Goal: Information Seeking & Learning: Learn about a topic

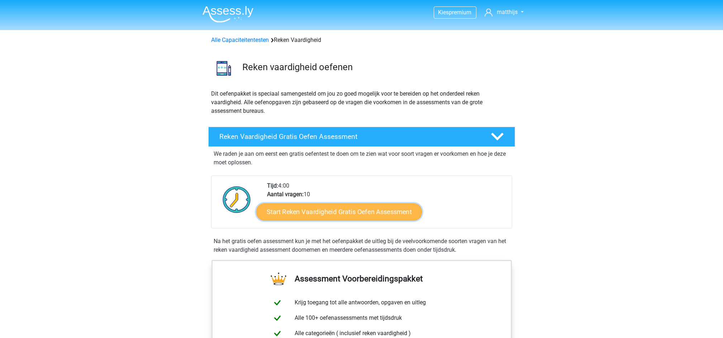
click at [357, 216] on link "Start Reken Vaardigheid Gratis Oefen Assessment" at bounding box center [339, 211] width 166 height 17
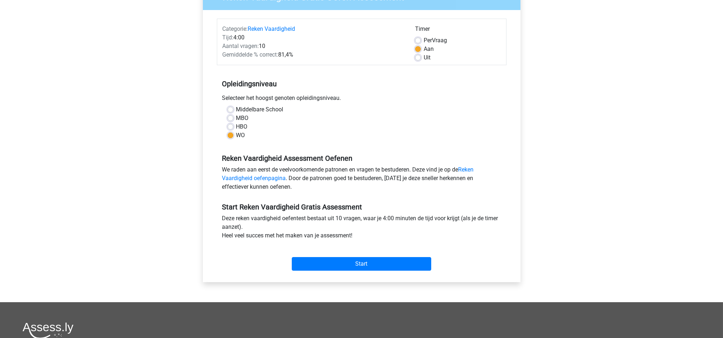
scroll to position [95, 0]
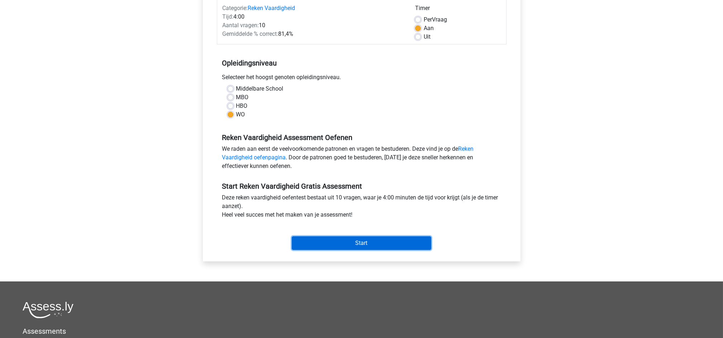
click at [355, 243] on input "Start" at bounding box center [361, 244] width 139 height 14
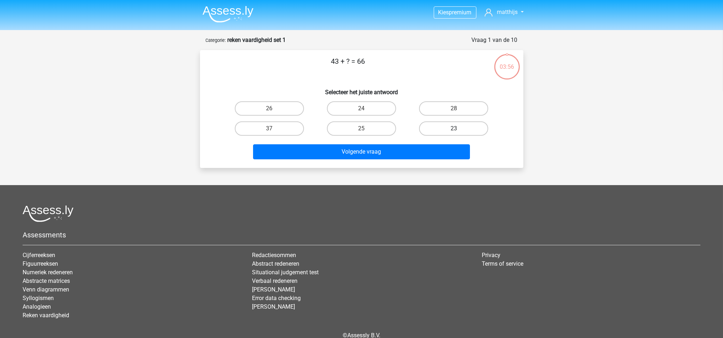
click at [448, 129] on label "23" at bounding box center [453, 128] width 69 height 14
click at [454, 129] on input "23" at bounding box center [456, 131] width 5 height 5
radio input "true"
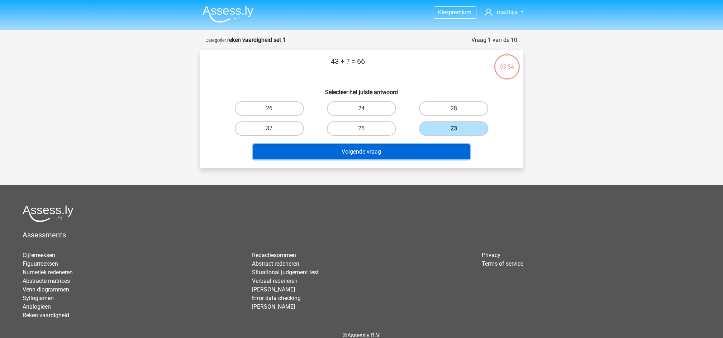
click at [436, 148] on button "Volgende vraag" at bounding box center [361, 151] width 217 height 15
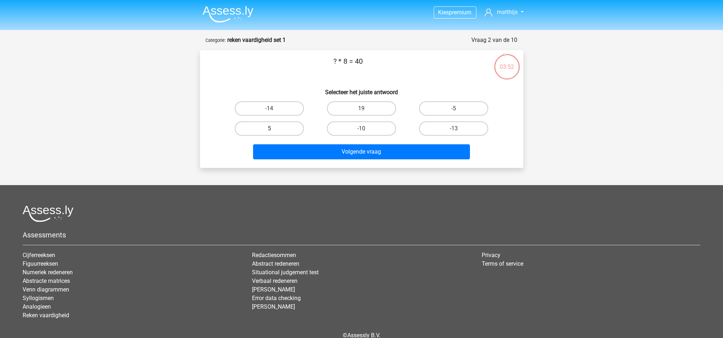
click at [261, 128] on label "5" at bounding box center [269, 128] width 69 height 14
click at [269, 129] on input "5" at bounding box center [271, 131] width 5 height 5
radio input "true"
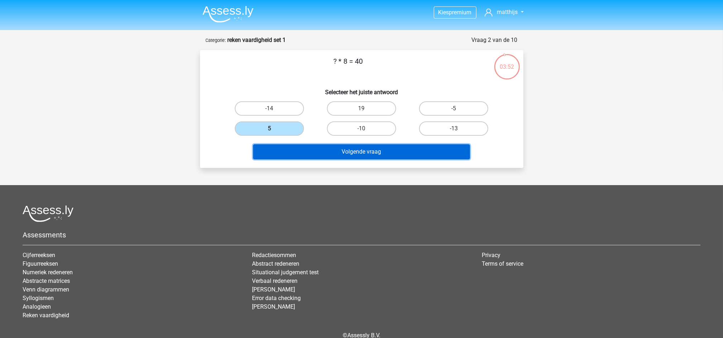
click at [328, 152] on button "Volgende vraag" at bounding box center [361, 151] width 217 height 15
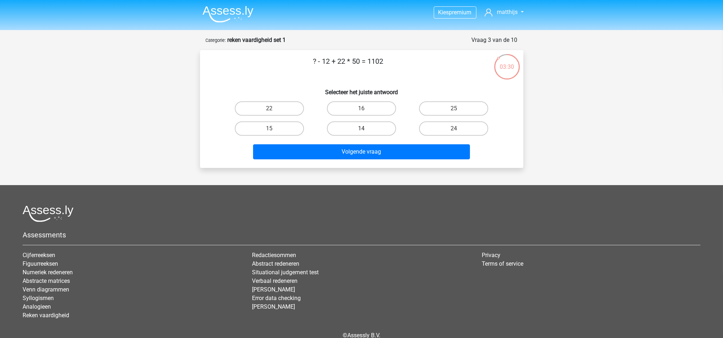
click at [350, 129] on label "14" at bounding box center [361, 128] width 69 height 14
click at [361, 129] on input "14" at bounding box center [363, 131] width 5 height 5
radio input "true"
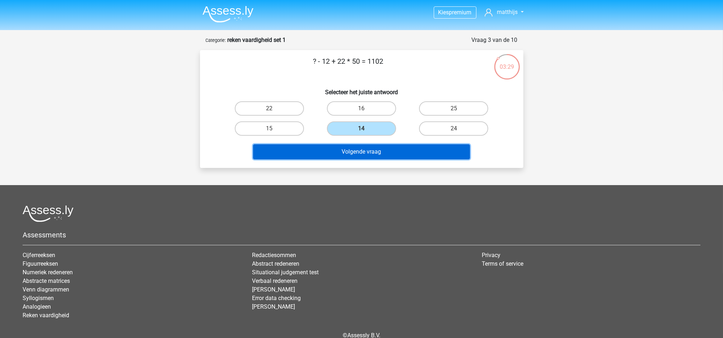
click at [353, 152] on button "Volgende vraag" at bounding box center [361, 151] width 217 height 15
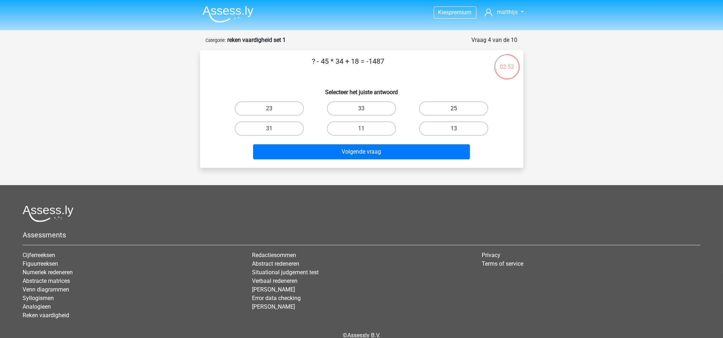
click at [466, 111] on label "25" at bounding box center [453, 108] width 69 height 14
click at [458, 111] on input "25" at bounding box center [456, 111] width 5 height 5
radio input "true"
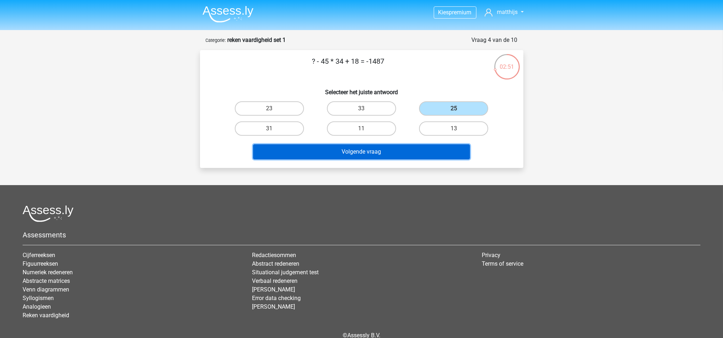
click at [434, 149] on button "Volgende vraag" at bounding box center [361, 151] width 217 height 15
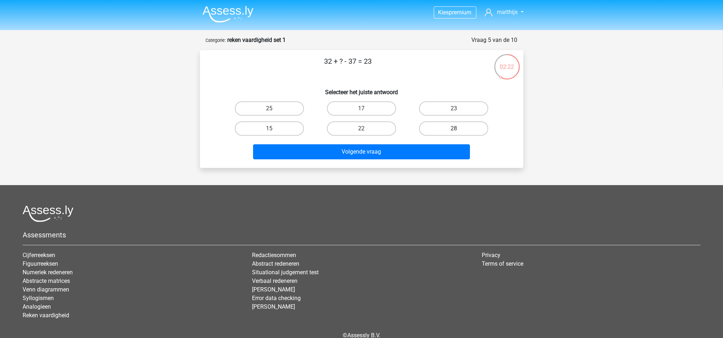
click at [436, 130] on label "28" at bounding box center [453, 128] width 69 height 14
click at [454, 130] on input "28" at bounding box center [456, 131] width 5 height 5
radio input "true"
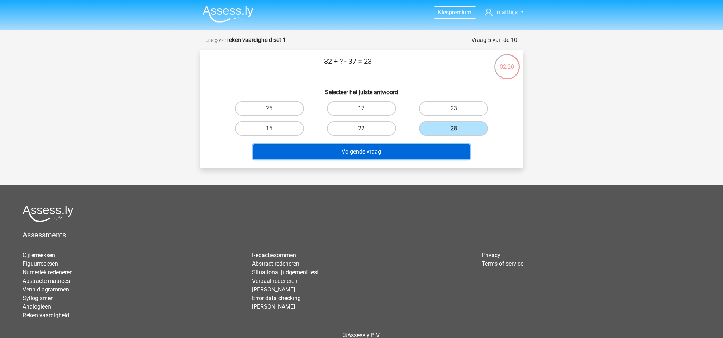
click at [429, 151] on button "Volgende vraag" at bounding box center [361, 151] width 217 height 15
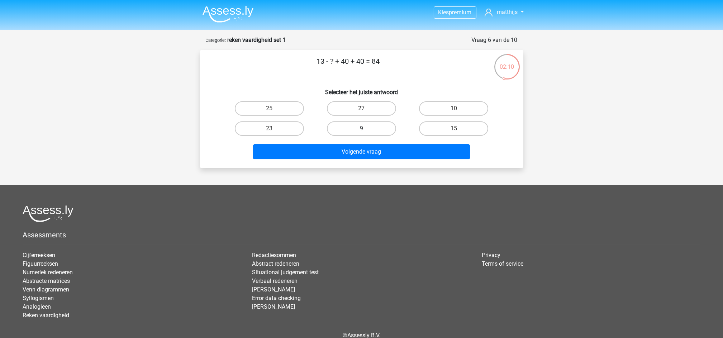
click at [352, 125] on label "9" at bounding box center [361, 128] width 69 height 14
click at [361, 129] on input "9" at bounding box center [363, 131] width 5 height 5
radio input "true"
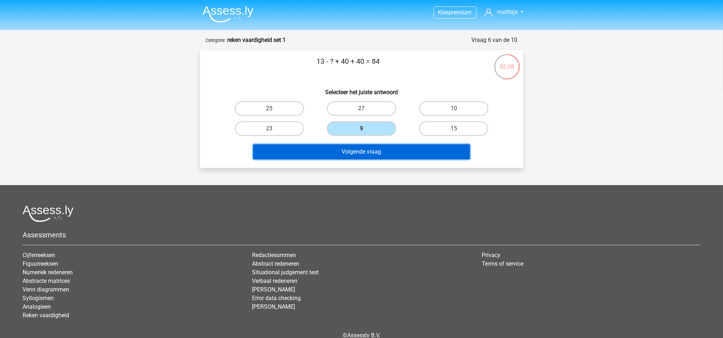
click at [345, 149] on button "Volgende vraag" at bounding box center [361, 151] width 217 height 15
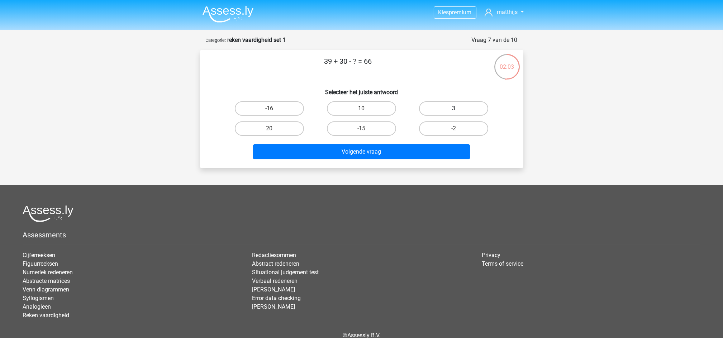
click at [463, 109] on label "3" at bounding box center [453, 108] width 69 height 14
click at [458, 109] on input "3" at bounding box center [456, 111] width 5 height 5
radio input "true"
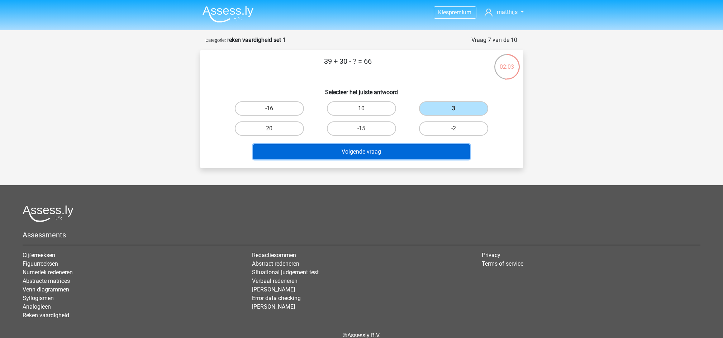
click at [436, 148] on button "Volgende vraag" at bounding box center [361, 151] width 217 height 15
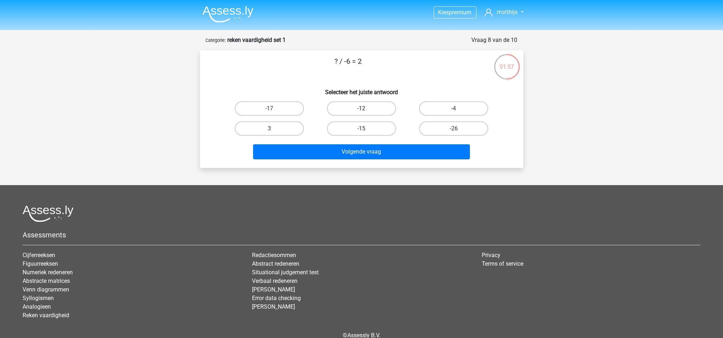
click at [357, 110] on label "-12" at bounding box center [361, 108] width 69 height 14
click at [361, 110] on input "-12" at bounding box center [363, 111] width 5 height 5
radio input "true"
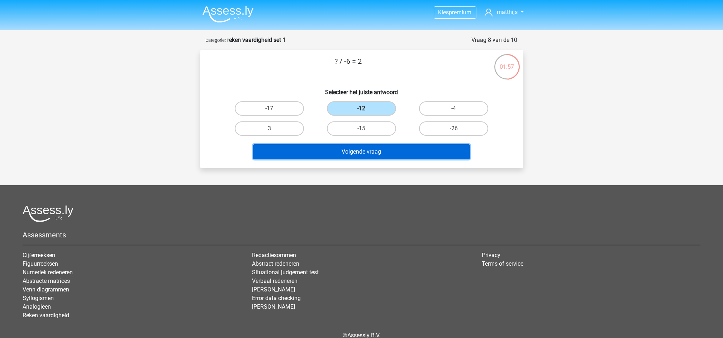
click at [354, 151] on button "Volgende vraag" at bounding box center [361, 151] width 217 height 15
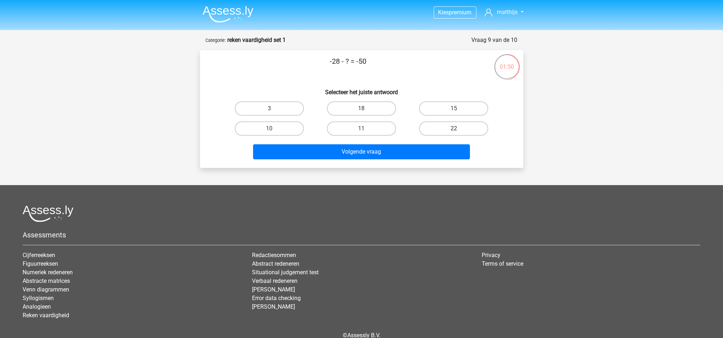
click at [473, 129] on label "22" at bounding box center [453, 128] width 69 height 14
click at [458, 129] on input "22" at bounding box center [456, 131] width 5 height 5
radio input "true"
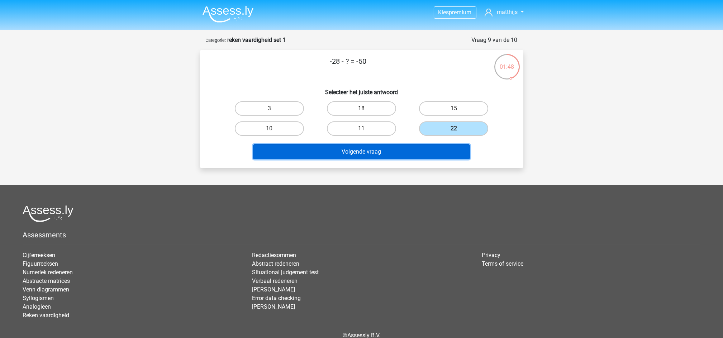
click at [416, 150] on button "Volgende vraag" at bounding box center [361, 151] width 217 height 15
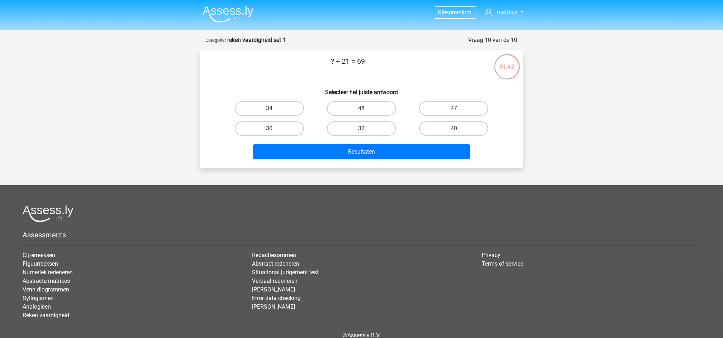
click at [390, 114] on label "48" at bounding box center [361, 108] width 69 height 14
click at [366, 113] on input "48" at bounding box center [363, 111] width 5 height 5
radio input "true"
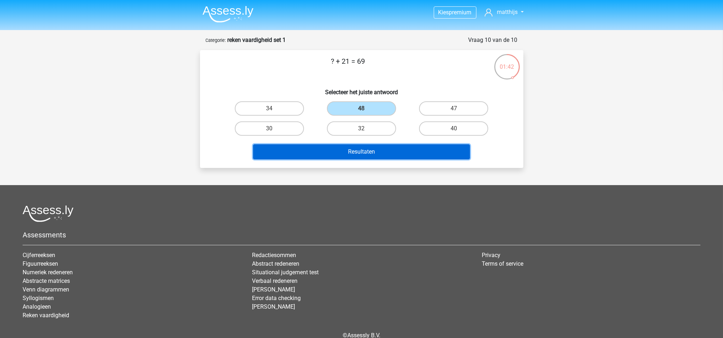
click at [385, 149] on button "Resultaten" at bounding box center [361, 151] width 217 height 15
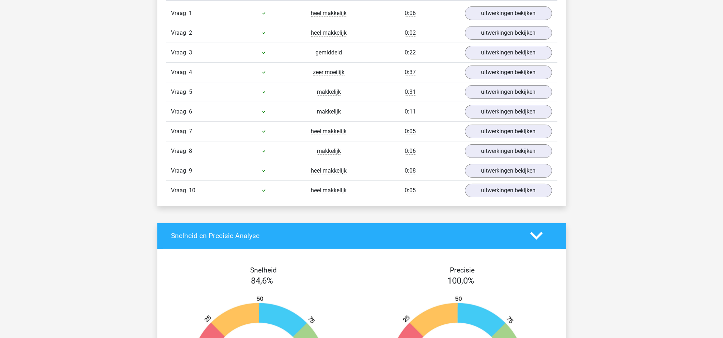
scroll to position [669, 0]
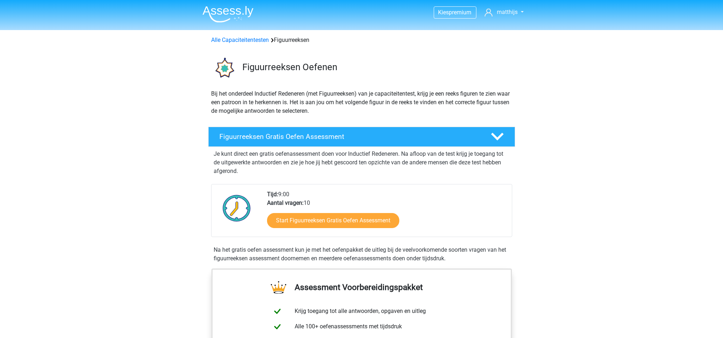
drag, startPoint x: 0, startPoint y: 0, endPoint x: 48, endPoint y: 210, distance: 215.1
click at [345, 216] on link "Start Figuurreeksen Gratis Oefen Assessment" at bounding box center [333, 220] width 152 height 17
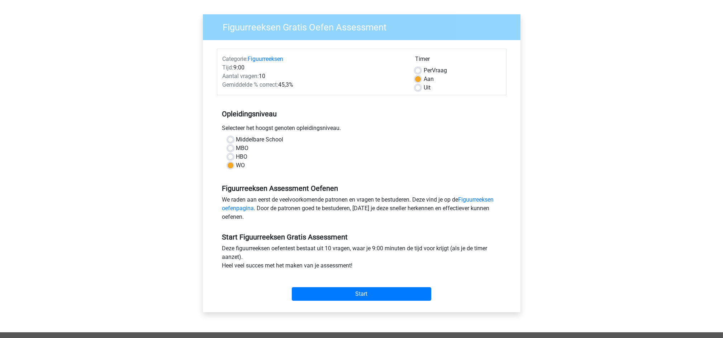
scroll to position [95, 0]
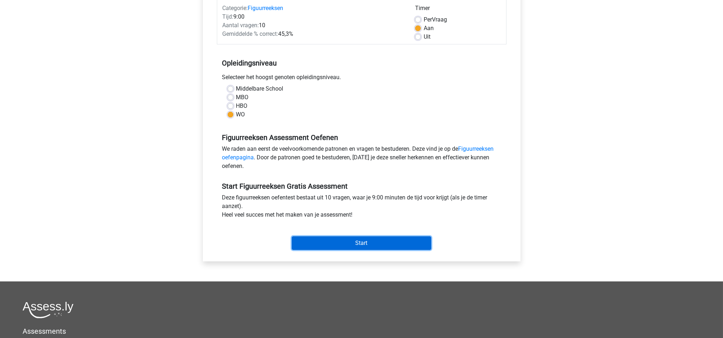
click at [344, 239] on input "Start" at bounding box center [361, 244] width 139 height 14
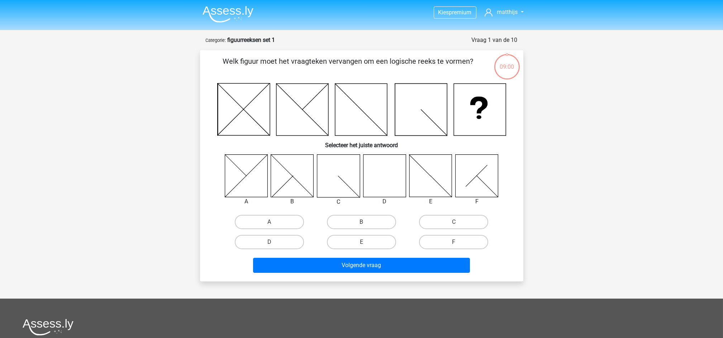
click at [179, 194] on div "Kies premium matthijs [EMAIL_ADDRESS][DOMAIN_NAME]" at bounding box center [361, 244] width 723 height 488
click at [277, 242] on label "D" at bounding box center [269, 242] width 69 height 14
click at [274, 242] on input "D" at bounding box center [271, 244] width 5 height 5
radio input "true"
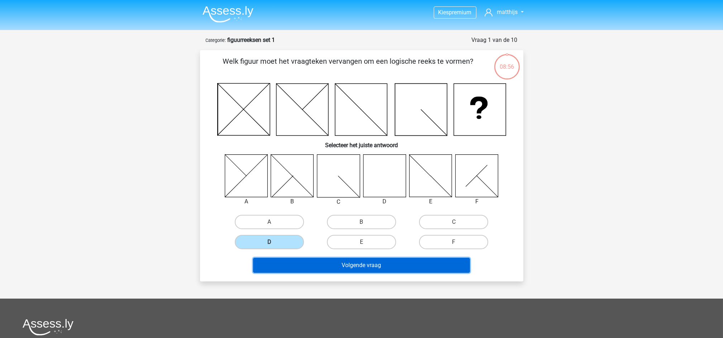
click at [298, 261] on button "Volgende vraag" at bounding box center [361, 265] width 217 height 15
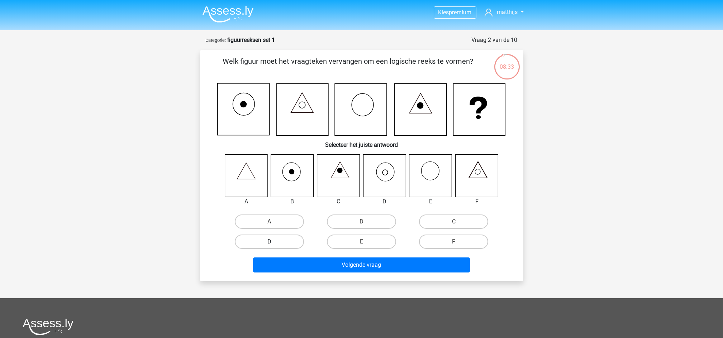
click at [278, 243] on label "D" at bounding box center [269, 242] width 69 height 14
click at [274, 243] on input "D" at bounding box center [271, 244] width 5 height 5
radio input "true"
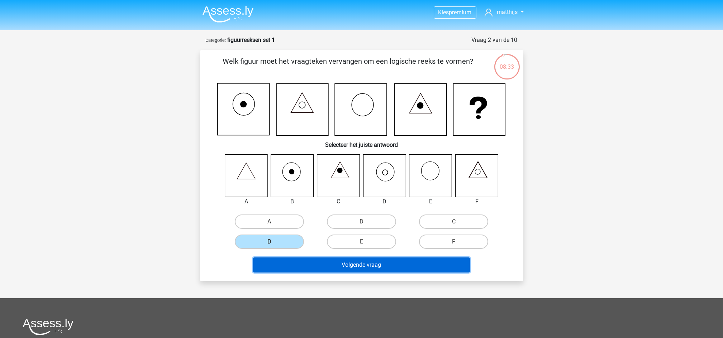
click at [306, 263] on button "Volgende vraag" at bounding box center [361, 265] width 217 height 15
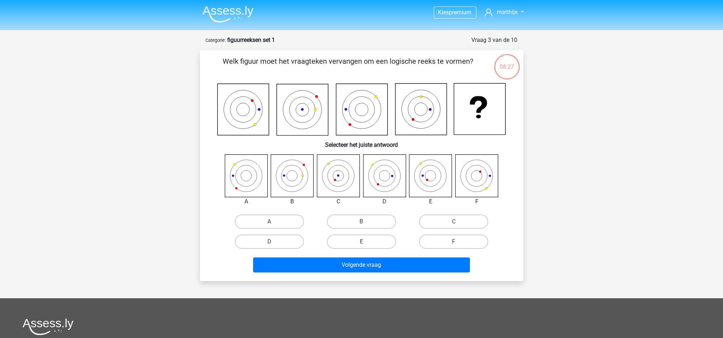
click at [146, 187] on div "Kies premium matthijs [EMAIL_ADDRESS][DOMAIN_NAME]" at bounding box center [361, 244] width 723 height 488
click at [374, 240] on label "E" at bounding box center [361, 242] width 69 height 14
click at [366, 242] on input "E" at bounding box center [363, 244] width 5 height 5
radio input "true"
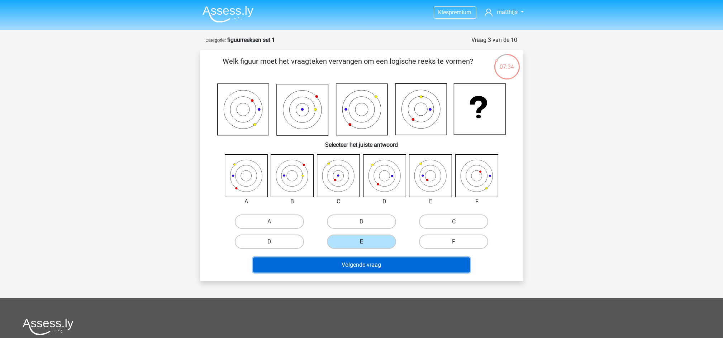
click at [366, 265] on button "Volgende vraag" at bounding box center [361, 265] width 217 height 15
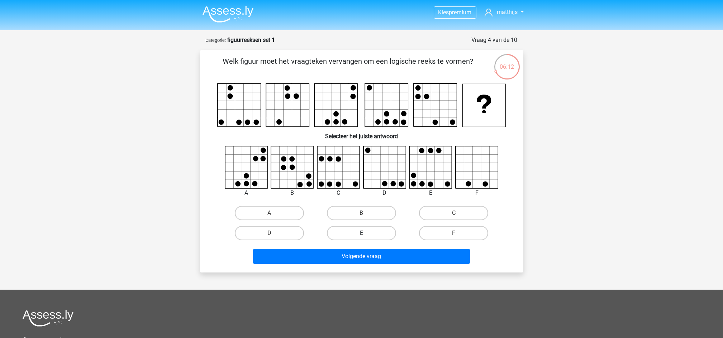
click at [360, 232] on label "E" at bounding box center [361, 233] width 69 height 14
click at [361, 233] on input "E" at bounding box center [363, 235] width 5 height 5
radio input "true"
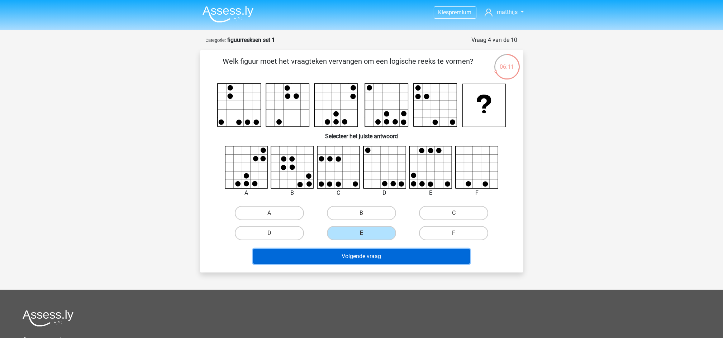
click at [359, 250] on button "Volgende vraag" at bounding box center [361, 256] width 217 height 15
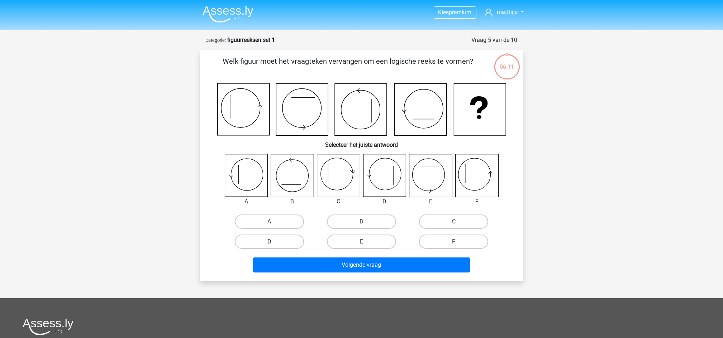
scroll to position [36, 0]
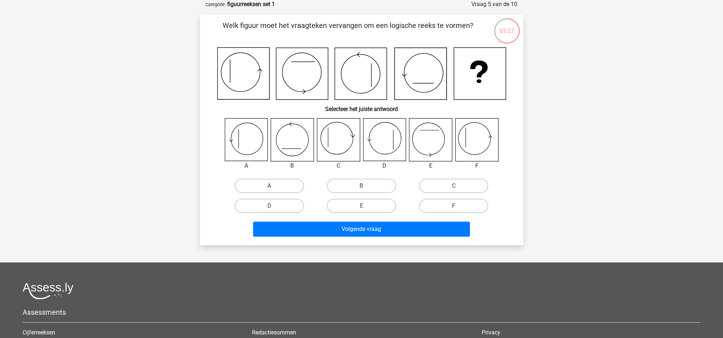
click at [274, 186] on label "A" at bounding box center [269, 186] width 69 height 14
click at [274, 186] on input "A" at bounding box center [271, 188] width 5 height 5
radio input "true"
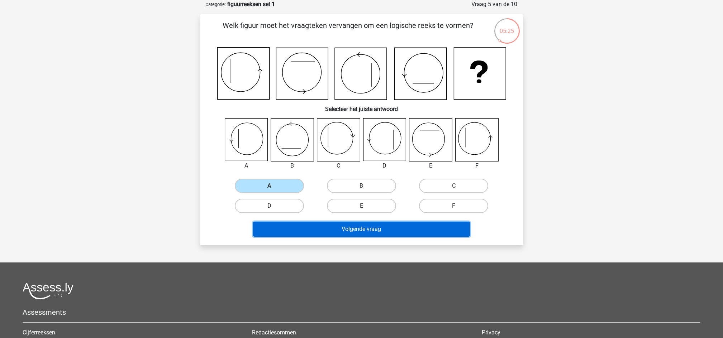
click at [298, 232] on button "Volgende vraag" at bounding box center [361, 229] width 217 height 15
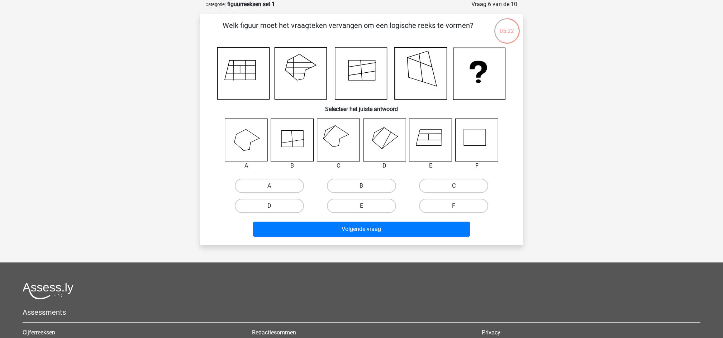
click at [457, 183] on label "C" at bounding box center [453, 186] width 69 height 14
click at [457, 186] on input "C" at bounding box center [456, 188] width 5 height 5
radio input "true"
click at [421, 220] on div "Volgende vraag" at bounding box center [361, 228] width 300 height 24
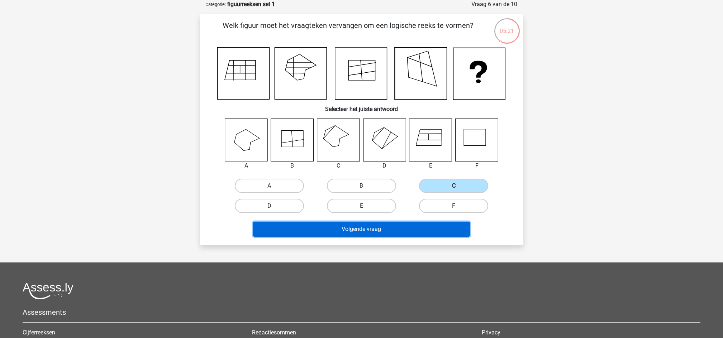
click at [411, 225] on button "Volgende vraag" at bounding box center [361, 229] width 217 height 15
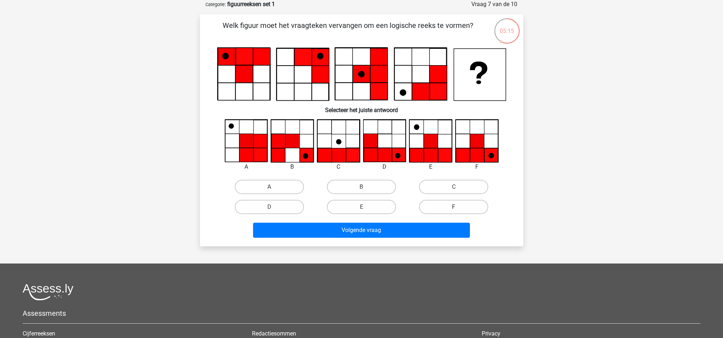
click at [449, 207] on label "F" at bounding box center [453, 207] width 69 height 14
click at [454, 207] on input "F" at bounding box center [456, 209] width 5 height 5
radio input "true"
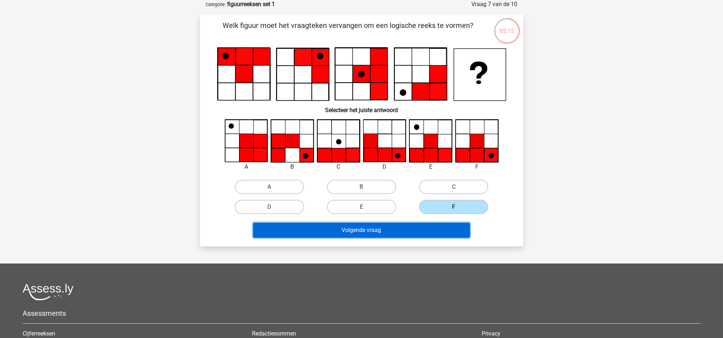
click at [435, 234] on button "Volgende vraag" at bounding box center [361, 230] width 217 height 15
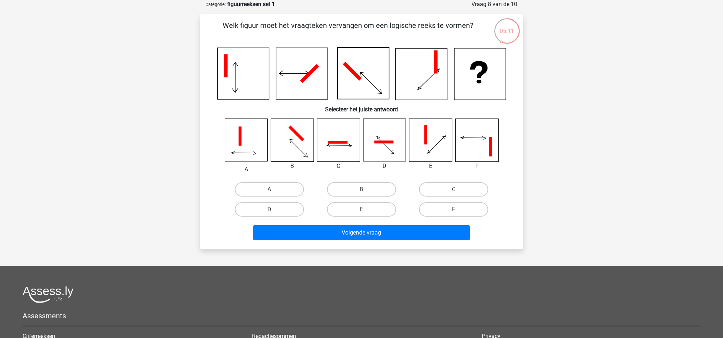
click at [355, 193] on label "B" at bounding box center [361, 189] width 69 height 14
click at [361, 193] on input "B" at bounding box center [363, 192] width 5 height 5
radio input "true"
click at [467, 190] on label "C" at bounding box center [453, 189] width 69 height 14
click at [458, 190] on input "C" at bounding box center [456, 192] width 5 height 5
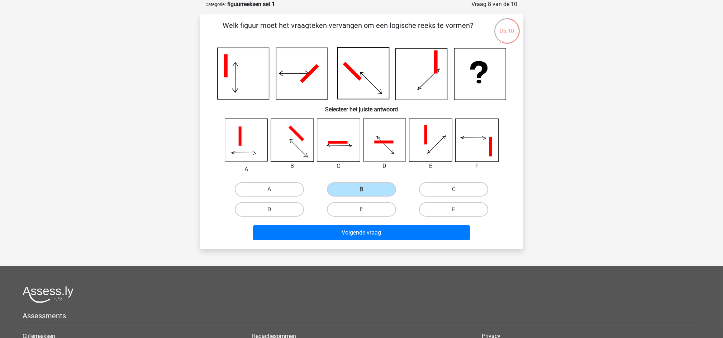
radio input "true"
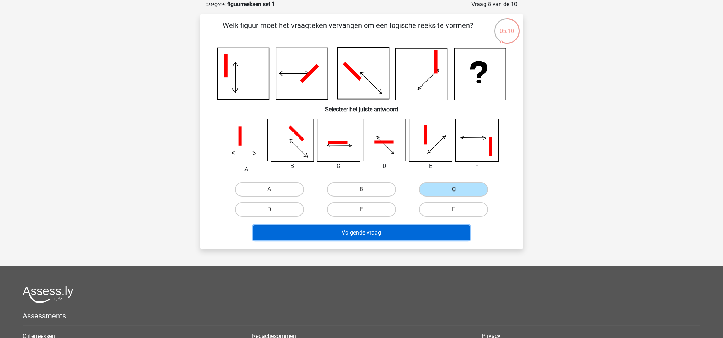
click at [443, 231] on button "Volgende vraag" at bounding box center [361, 232] width 217 height 15
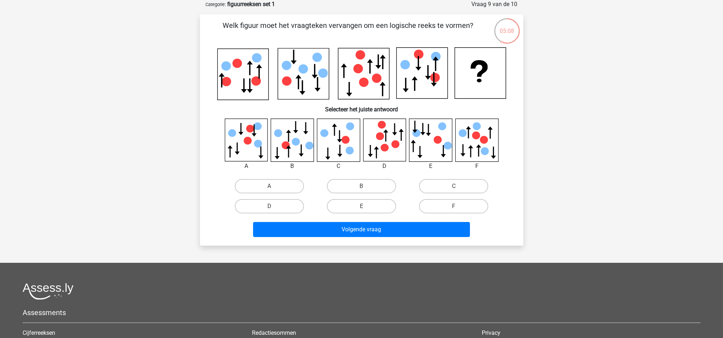
click at [220, 205] on div "A B C" at bounding box center [361, 168] width 300 height 98
click at [266, 208] on label "D" at bounding box center [269, 206] width 69 height 14
click at [269, 208] on input "D" at bounding box center [271, 208] width 5 height 5
radio input "true"
click at [280, 219] on div "Volgende vraag" at bounding box center [361, 228] width 300 height 24
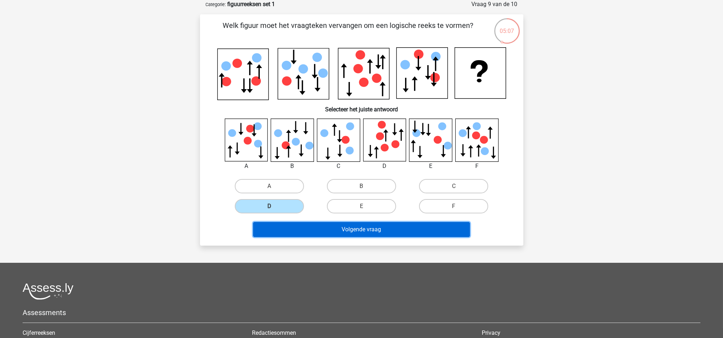
click at [280, 227] on button "Volgende vraag" at bounding box center [361, 229] width 217 height 15
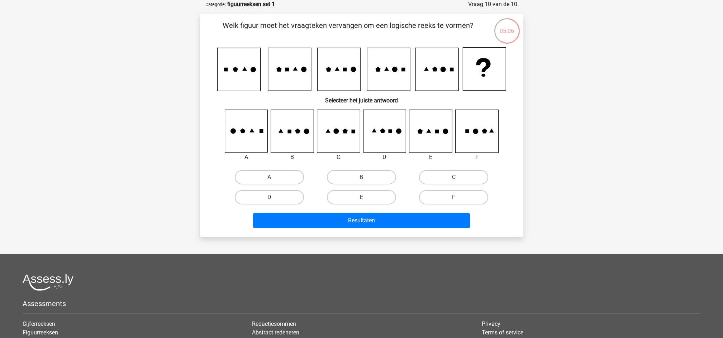
click at [352, 196] on label "E" at bounding box center [361, 197] width 69 height 14
click at [361, 197] on input "E" at bounding box center [363, 199] width 5 height 5
radio input "true"
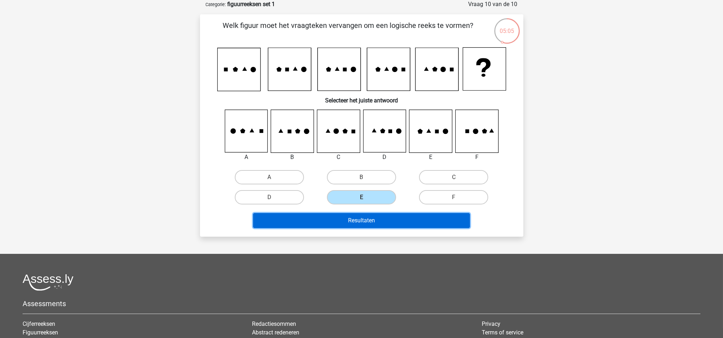
click at [355, 219] on button "Resultaten" at bounding box center [361, 220] width 217 height 15
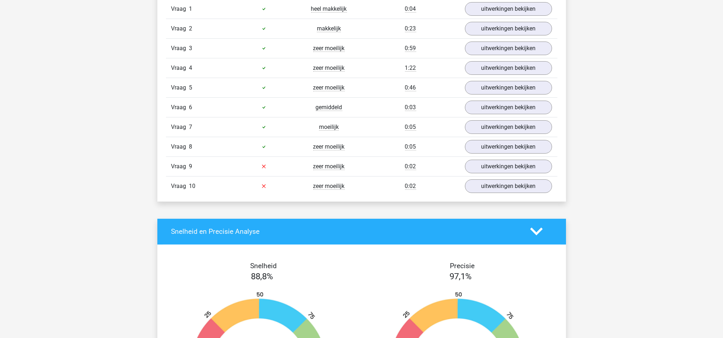
scroll to position [573, 0]
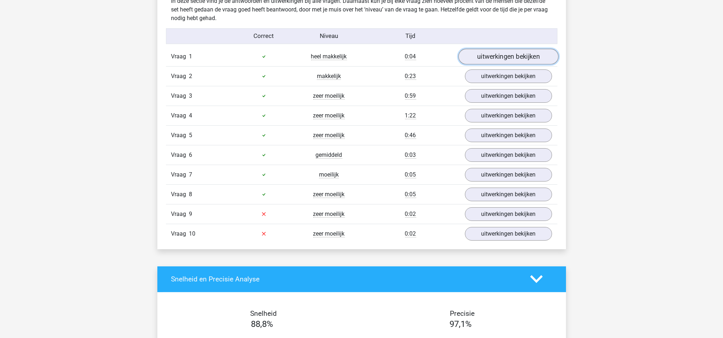
click at [494, 59] on link "uitwerkingen bekijken" at bounding box center [508, 57] width 100 height 16
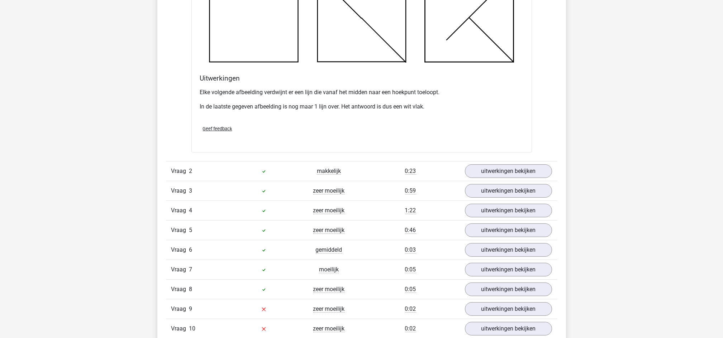
scroll to position [908, 0]
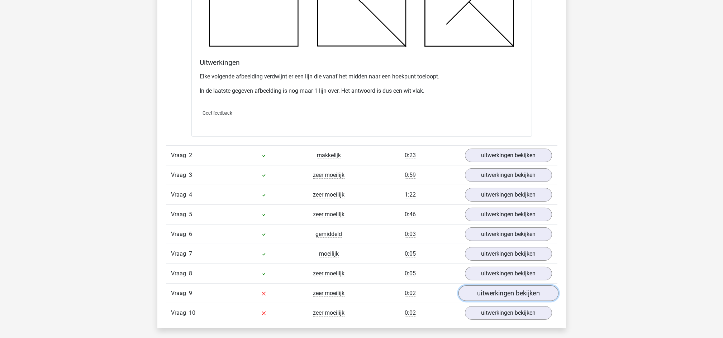
click at [492, 294] on link "uitwerkingen bekijken" at bounding box center [508, 294] width 100 height 16
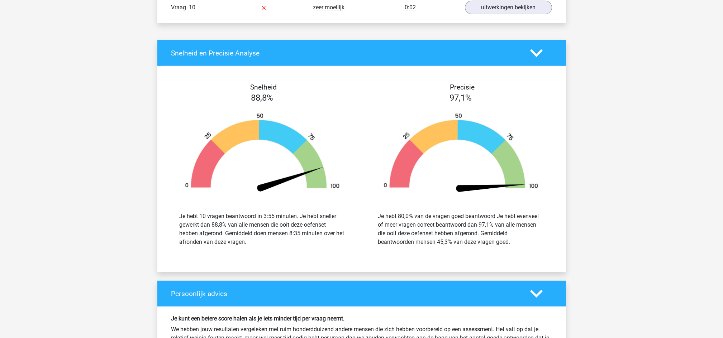
scroll to position [1624, 0]
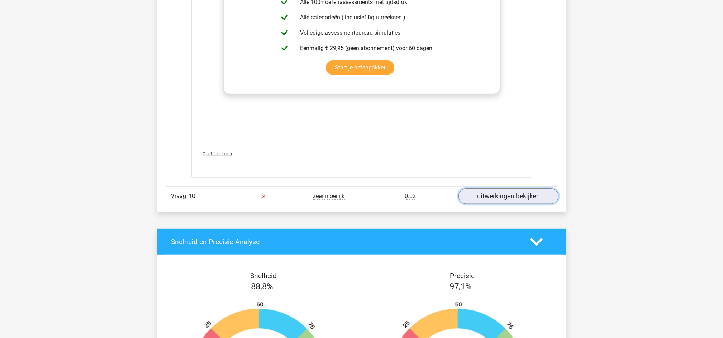
click at [519, 196] on link "uitwerkingen bekijken" at bounding box center [508, 196] width 100 height 16
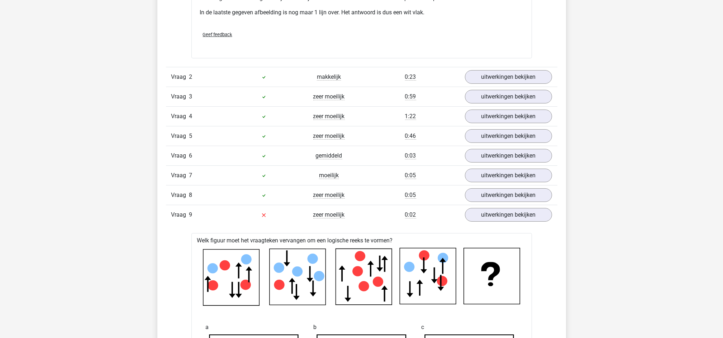
scroll to position [908, 0]
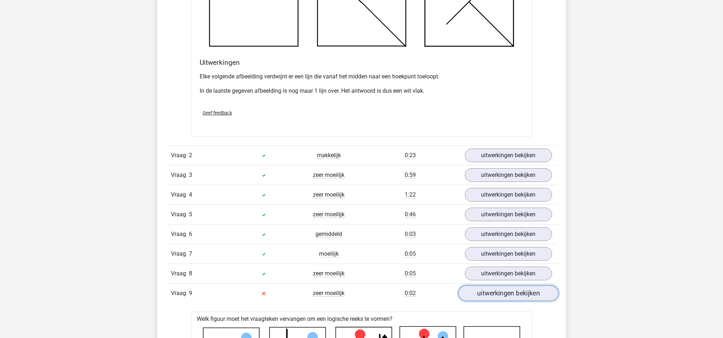
click at [496, 290] on link "uitwerkingen bekijken" at bounding box center [508, 294] width 100 height 16
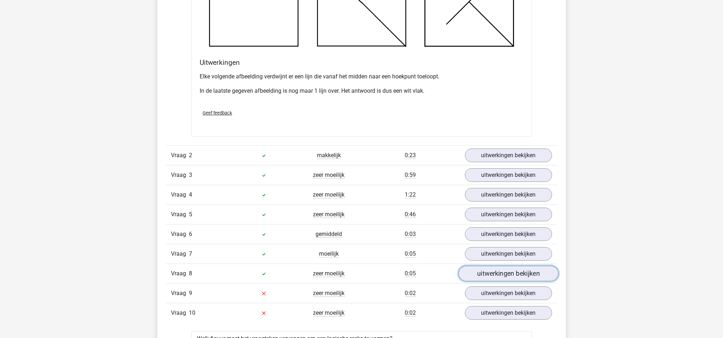
click at [499, 272] on link "uitwerkingen bekijken" at bounding box center [508, 274] width 100 height 16
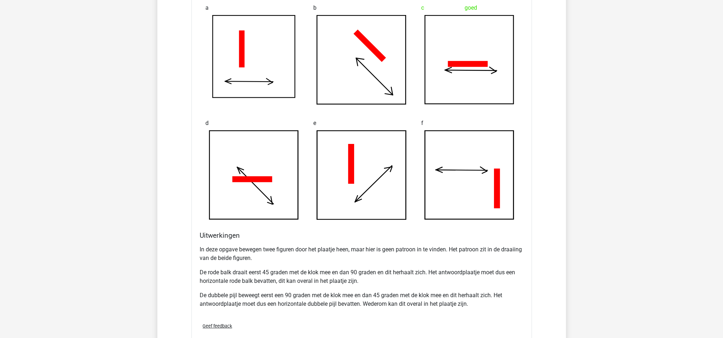
scroll to position [1286, 0]
click at [143, 231] on div "Kies premium matthijs [EMAIL_ADDRESS][DOMAIN_NAME]" at bounding box center [361, 237] width 723 height 3047
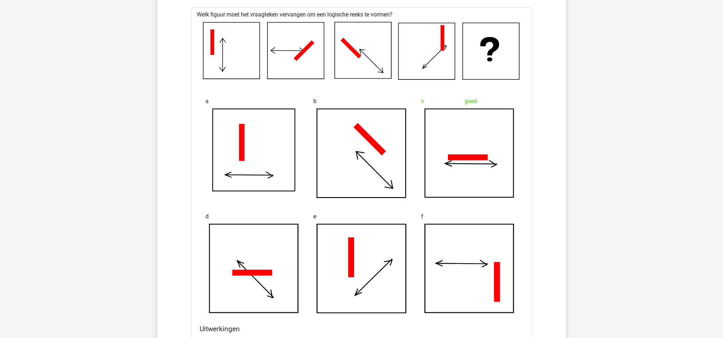
scroll to position [1142, 0]
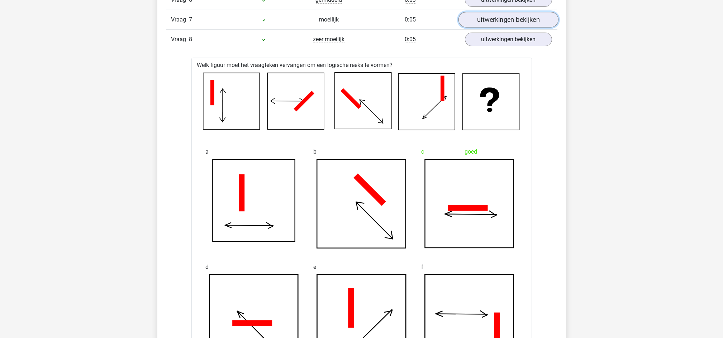
click at [502, 20] on link "uitwerkingen bekijken" at bounding box center [508, 20] width 100 height 16
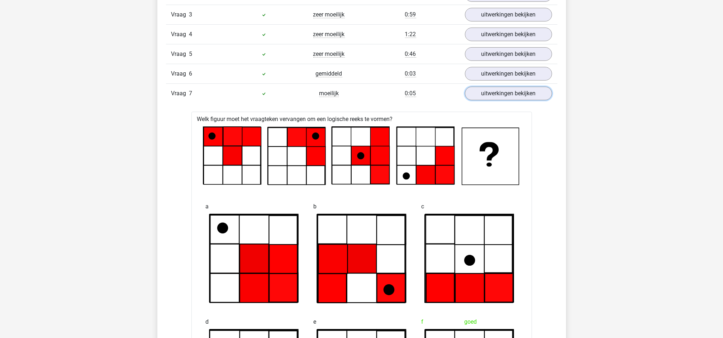
scroll to position [1067, 0]
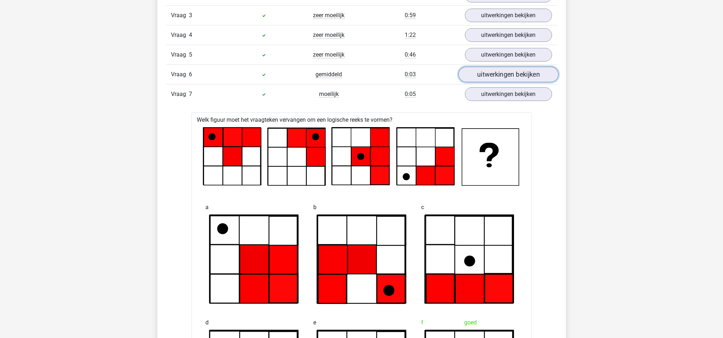
click at [487, 76] on link "uitwerkingen bekijken" at bounding box center [508, 75] width 100 height 16
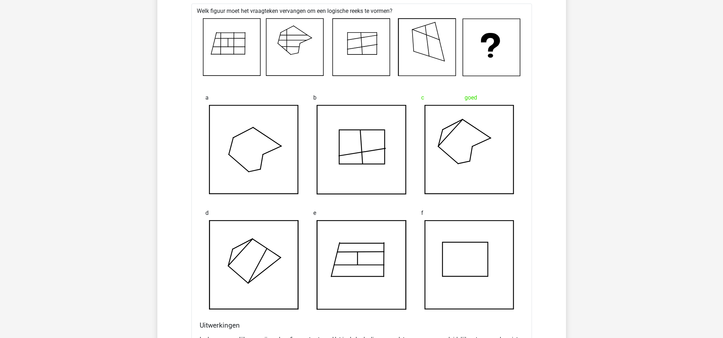
scroll to position [1107, 0]
